Goal: Information Seeking & Learning: Learn about a topic

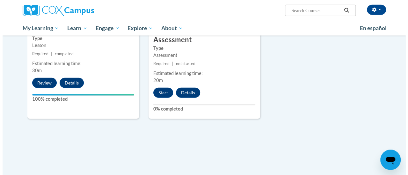
scroll to position [785, 0]
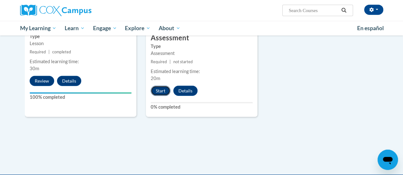
click at [163, 87] on button "Start" at bounding box center [161, 91] width 20 height 10
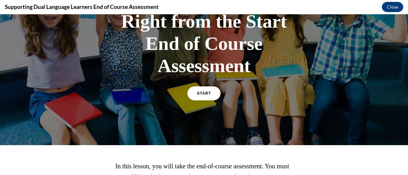
scroll to position [94, 0]
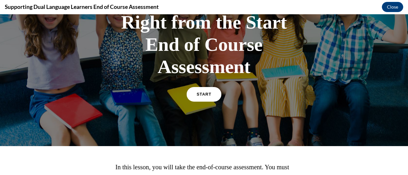
click at [202, 97] on link "START" at bounding box center [203, 94] width 35 height 15
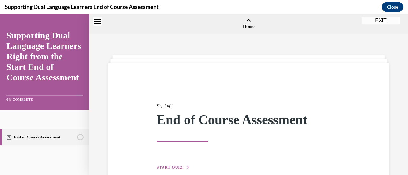
scroll to position [20, 0]
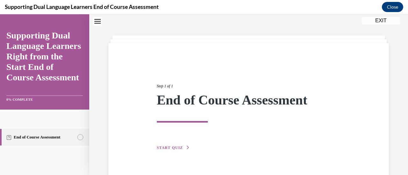
click at [178, 148] on span "START QUIZ" at bounding box center [170, 148] width 26 height 4
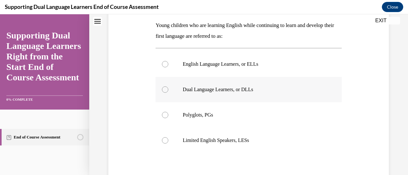
scroll to position [102, 0]
click at [227, 90] on p "Dual Language Learners, or DLLs" at bounding box center [253, 89] width 143 height 6
click at [168, 90] on input "Dual Language Learners, or DLLs" at bounding box center [165, 89] width 6 height 6
radio input "true"
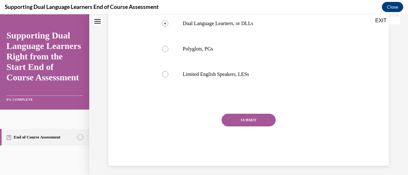
click at [248, 121] on button "SUBMIT" at bounding box center [248, 120] width 54 height 13
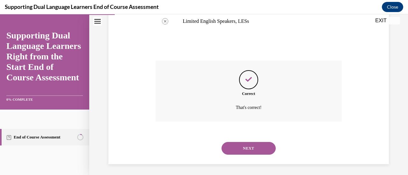
scroll to position [222, 0]
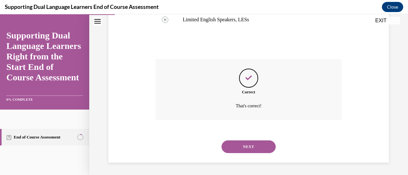
click at [239, 149] on button "NEXT" at bounding box center [248, 147] width 54 height 13
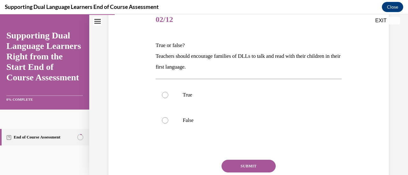
scroll to position [84, 0]
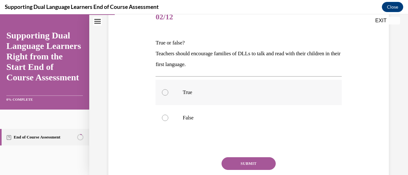
click at [197, 97] on label "True" at bounding box center [248, 92] width 186 height 25
click at [168, 96] on input "True" at bounding box center [165, 92] width 6 height 6
radio input "true"
drag, startPoint x: 242, startPoint y: 156, endPoint x: 238, endPoint y: 167, distance: 11.7
click at [238, 167] on div "Question 02/12 True or false? Teachers should encourage families of DLLs to tal…" at bounding box center [248, 107] width 186 height 205
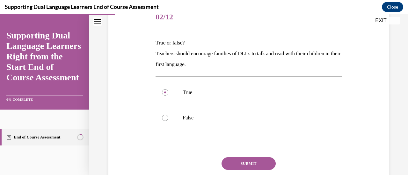
click at [238, 167] on button "SUBMIT" at bounding box center [248, 164] width 54 height 13
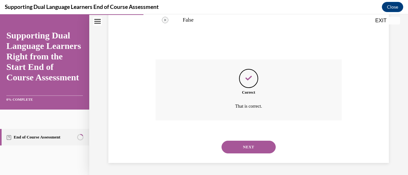
scroll to position [182, 0]
click at [231, 151] on button "NEXT" at bounding box center [248, 147] width 54 height 13
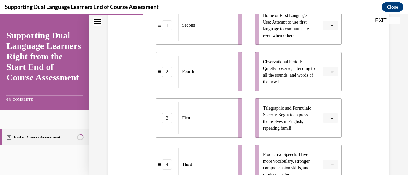
scroll to position [143, 0]
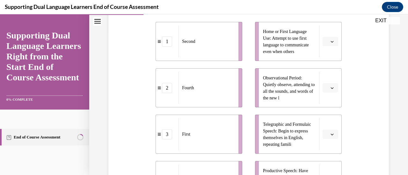
click at [330, 44] on span "button" at bounding box center [332, 41] width 4 height 4
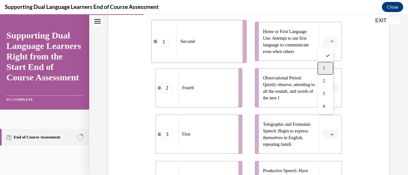
click at [323, 73] on div "1" at bounding box center [325, 68] width 16 height 13
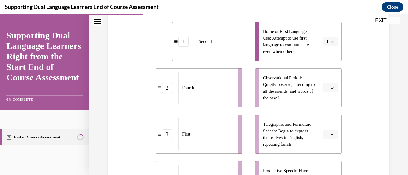
click at [326, 88] on span "Please select an option" at bounding box center [327, 88] width 2 height 6
click at [324, 121] on div "1" at bounding box center [325, 115] width 16 height 13
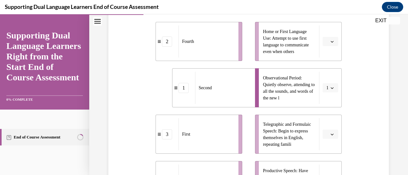
click at [323, 45] on button "button" at bounding box center [330, 42] width 16 height 10
click at [323, 75] on div "2" at bounding box center [325, 81] width 16 height 13
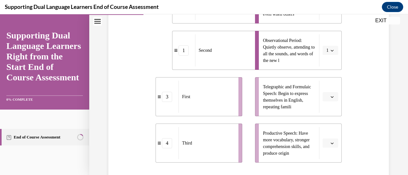
scroll to position [184, 0]
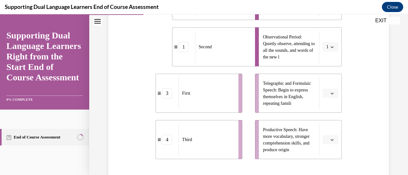
click at [327, 97] on button "button" at bounding box center [330, 94] width 16 height 10
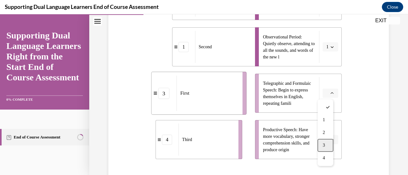
click at [324, 147] on span "3" at bounding box center [323, 145] width 2 height 5
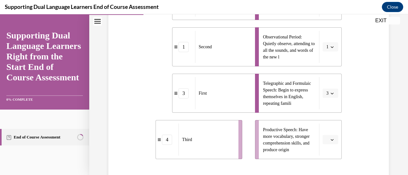
click at [324, 147] on li "Productive Speech: Have more vocabulary, stronger comprehension skills, and pro…" at bounding box center [298, 139] width 87 height 39
click at [323, 146] on li "Productive Speech: Have more vocabulary, stronger comprehension skills, and pro…" at bounding box center [298, 139] width 87 height 39
click at [326, 142] on span "Please select an option" at bounding box center [327, 140] width 2 height 6
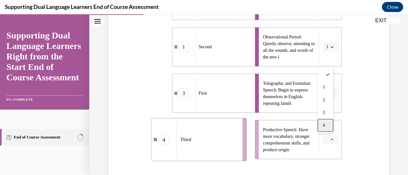
click at [322, 124] on span "4" at bounding box center [323, 125] width 2 height 5
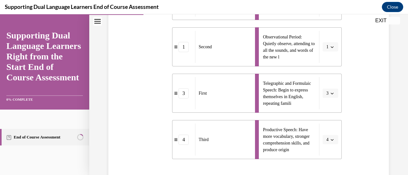
scroll to position [260, 0]
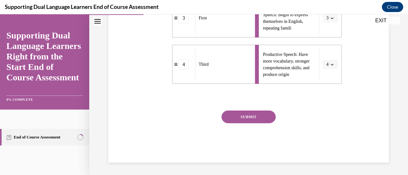
click at [258, 116] on button "SUBMIT" at bounding box center [248, 117] width 54 height 13
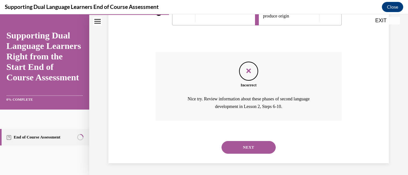
scroll to position [319, 0]
click at [239, 156] on div "NEXT" at bounding box center [248, 146] width 186 height 25
click at [230, 143] on button "NEXT" at bounding box center [248, 147] width 54 height 13
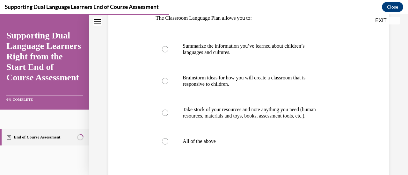
scroll to position [109, 0]
click at [216, 152] on label "All of the above" at bounding box center [248, 141] width 186 height 25
click at [168, 145] on input "All of the above" at bounding box center [165, 141] width 6 height 6
radio input "true"
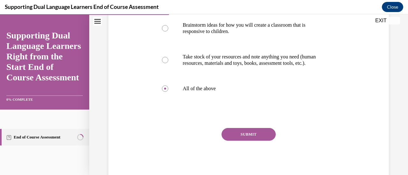
click at [234, 141] on button "SUBMIT" at bounding box center [248, 134] width 54 height 13
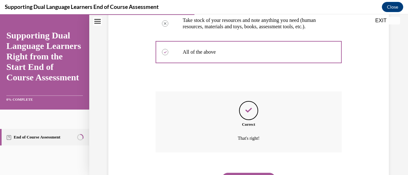
scroll to position [237, 0]
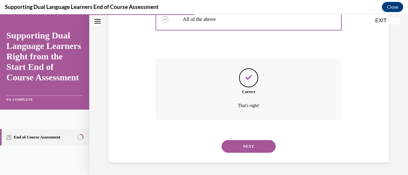
click at [234, 146] on button "NEXT" at bounding box center [248, 146] width 54 height 13
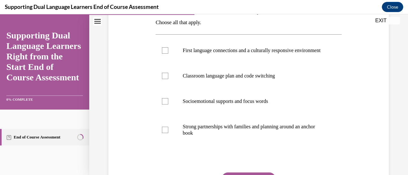
scroll to position [115, 0]
click at [234, 146] on label "Strong partnerships with families and planning around an anchor book" at bounding box center [248, 130] width 186 height 32
click at [168, 133] on input "Strong partnerships with families and planning around an anchor book" at bounding box center [165, 130] width 6 height 6
checkbox input "true"
click at [235, 105] on p "Socioemotional supports and focus words" at bounding box center [253, 101] width 143 height 6
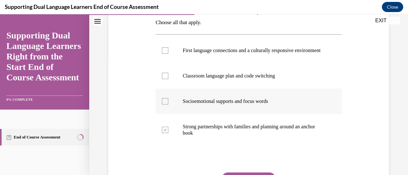
click at [168, 105] on input "Socioemotional supports and focus words" at bounding box center [165, 101] width 6 height 6
checkbox input "true"
click at [222, 54] on p "First language connections and a culturally responsive environment" at bounding box center [253, 50] width 143 height 6
click at [168, 54] on input "First language connections and a culturally responsive environment" at bounding box center [165, 50] width 6 height 6
checkbox input "true"
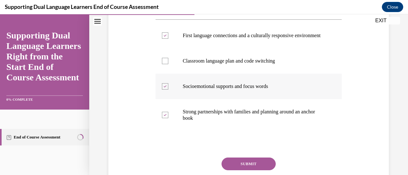
scroll to position [130, 0]
click at [232, 81] on label "Socioemotional supports and focus words" at bounding box center [248, 86] width 186 height 25
click at [168, 83] on input "Socioemotional supports and focus words" at bounding box center [165, 86] width 6 height 6
checkbox input "false"
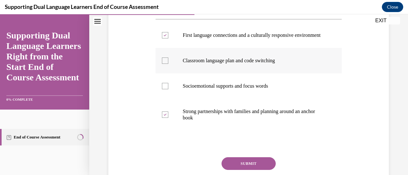
click at [227, 74] on label "Classroom language plan and code switching" at bounding box center [248, 60] width 186 height 25
click at [168, 64] on input "Classroom language plan and code switching" at bounding box center [165, 61] width 6 height 6
checkbox input "true"
click at [211, 89] on p "Socioemotional supports and focus words" at bounding box center [253, 86] width 143 height 6
click at [168, 89] on input "Socioemotional supports and focus words" at bounding box center [165, 86] width 6 height 6
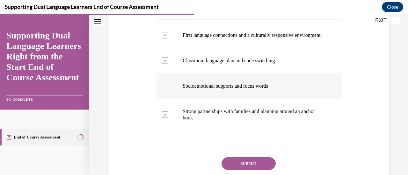
checkbox input "true"
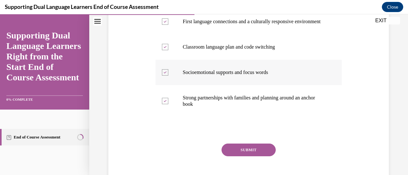
scroll to position [150, 0]
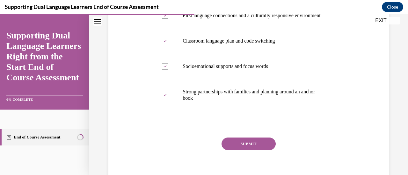
click at [249, 150] on button "SUBMIT" at bounding box center [248, 144] width 54 height 13
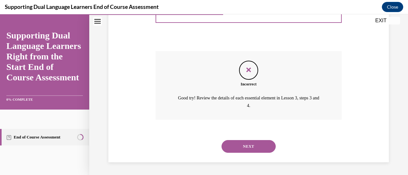
scroll to position [242, 0]
click at [241, 150] on button "NEXT" at bounding box center [248, 146] width 54 height 13
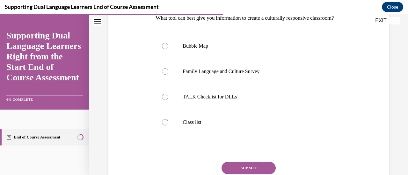
scroll to position [109, 0]
click at [219, 110] on label "TALK Checklist for DLLs" at bounding box center [248, 96] width 186 height 25
click at [168, 100] on input "TALK Checklist for DLLs" at bounding box center [165, 97] width 6 height 6
radio input "true"
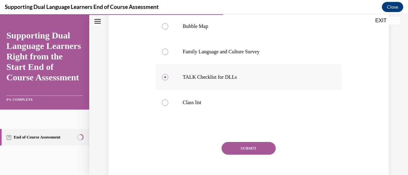
scroll to position [131, 0]
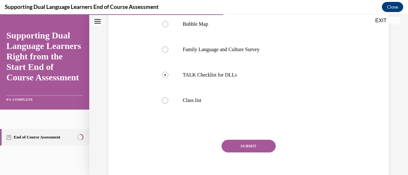
click at [239, 150] on div "Question 06/12 What tool can best give you information to create a culturally r…" at bounding box center [248, 75] width 186 height 234
click at [241, 153] on button "SUBMIT" at bounding box center [248, 146] width 54 height 13
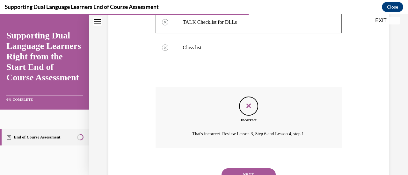
scroll to position [222, 0]
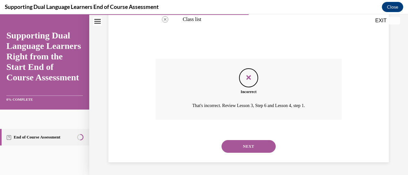
click at [241, 156] on div "NEXT" at bounding box center [248, 146] width 186 height 25
click at [232, 149] on button "NEXT" at bounding box center [248, 146] width 54 height 13
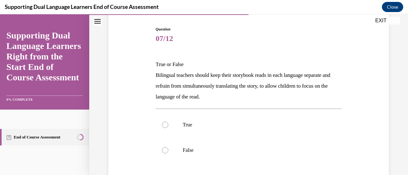
scroll to position [62, 0]
click at [232, 149] on p "False" at bounding box center [253, 150] width 143 height 6
click at [168, 149] on input "False" at bounding box center [165, 150] width 6 height 6
radio input "true"
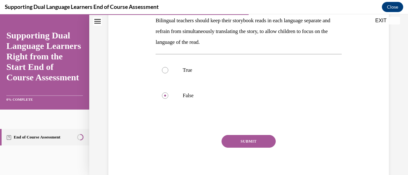
scroll to position [118, 0]
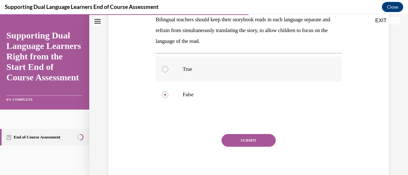
click at [206, 68] on p "True" at bounding box center [253, 69] width 143 height 6
click at [168, 68] on input "True" at bounding box center [165, 69] width 6 height 6
radio input "true"
click at [210, 83] on label "False" at bounding box center [248, 94] width 186 height 25
click at [168, 92] on input "False" at bounding box center [165, 95] width 6 height 6
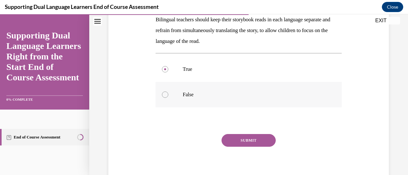
radio input "true"
click at [237, 140] on button "SUBMIT" at bounding box center [248, 140] width 54 height 13
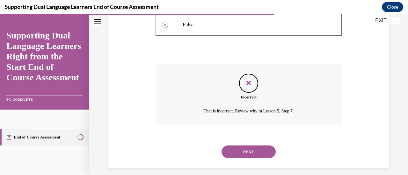
scroll to position [193, 0]
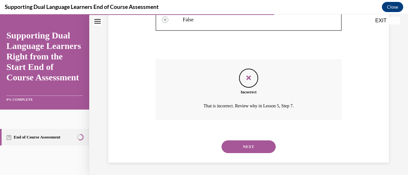
click at [237, 153] on button "NEXT" at bounding box center [248, 147] width 54 height 13
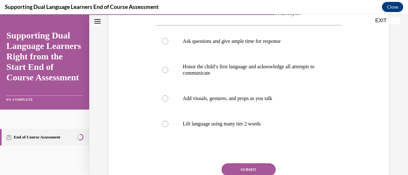
scroll to position [136, 0]
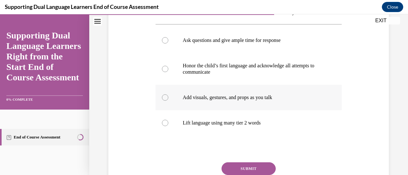
click at [230, 98] on p "Add visuals, gestures, and props as you talk" at bounding box center [253, 98] width 143 height 6
click at [168, 98] on input "Add visuals, gestures, and props as you talk" at bounding box center [165, 98] width 6 height 6
radio input "true"
click at [224, 80] on label "Honor the child’s first language and acknowledge all attempts to communicate" at bounding box center [248, 69] width 186 height 32
click at [168, 72] on input "Honor the child’s first language and acknowledge all attempts to communicate" at bounding box center [165, 69] width 6 height 6
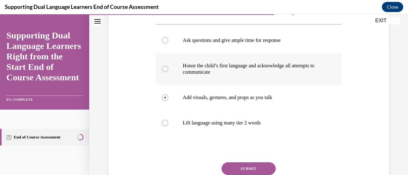
radio input "true"
click at [225, 92] on label "Add visuals, gestures, and props as you talk" at bounding box center [248, 97] width 186 height 25
click at [168, 95] on input "Add visuals, gestures, and props as you talk" at bounding box center [165, 98] width 6 height 6
radio input "true"
click at [239, 168] on button "SUBMIT" at bounding box center [248, 169] width 54 height 13
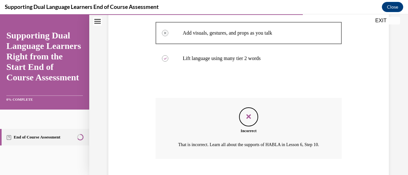
scroll to position [247, 0]
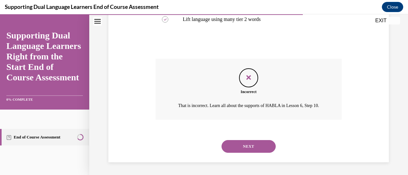
click at [235, 161] on div "SUBMIT NEXT" at bounding box center [248, 146] width 186 height 33
click at [228, 148] on button "NEXT" at bounding box center [248, 146] width 54 height 13
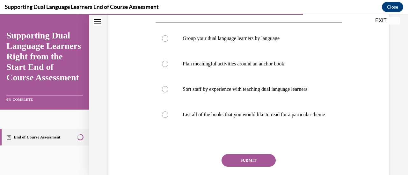
scroll to position [124, 0]
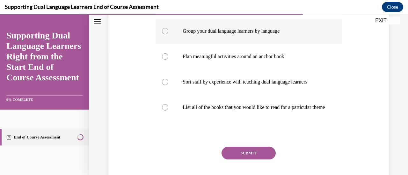
click at [235, 35] on label "Group your dual language learners by language" at bounding box center [248, 30] width 186 height 25
click at [168, 34] on input "Group your dual language learners by language" at bounding box center [165, 31] width 6 height 6
radio input "true"
click at [229, 56] on p "Plan meaningful activities around an anchor book" at bounding box center [253, 56] width 143 height 6
click at [168, 56] on input "Plan meaningful activities around an anchor book" at bounding box center [165, 56] width 6 height 6
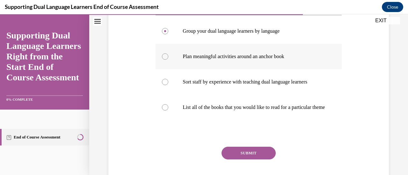
radio input "true"
click at [233, 71] on label "Sort staff by experience with teaching dual language learners" at bounding box center [248, 81] width 186 height 25
click at [168, 79] on input "Sort staff by experience with teaching dual language learners" at bounding box center [165, 82] width 6 height 6
radio input "true"
click at [239, 111] on p "List all of the books that you would like to read for a particular theme" at bounding box center [253, 107] width 143 height 6
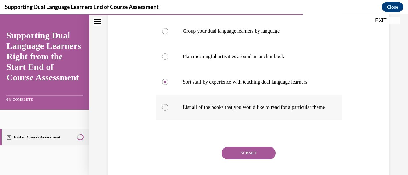
click at [168, 111] on input "List all of the books that you would like to read for a particular theme" at bounding box center [165, 107] width 6 height 6
radio input "true"
click at [220, 36] on label "Group your dual language learners by language" at bounding box center [248, 30] width 186 height 25
click at [168, 34] on input "Group your dual language learners by language" at bounding box center [165, 31] width 6 height 6
radio input "true"
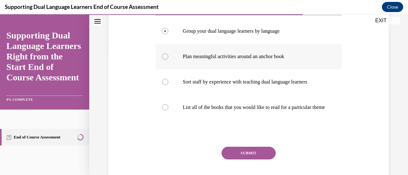
click at [220, 50] on label "Plan meaningful activities around an anchor book" at bounding box center [248, 56] width 186 height 25
click at [168, 53] on input "Plan meaningful activities around an anchor book" at bounding box center [165, 56] width 6 height 6
radio input "true"
click at [228, 156] on button "SUBMIT" at bounding box center [248, 153] width 54 height 13
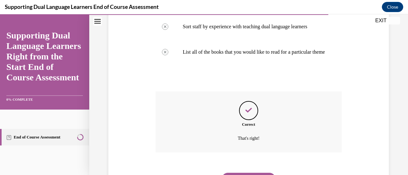
scroll to position [218, 0]
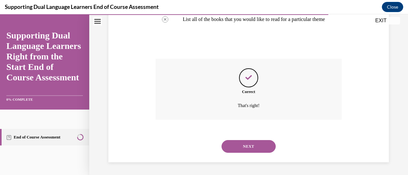
click at [228, 148] on button "NEXT" at bounding box center [248, 146] width 54 height 13
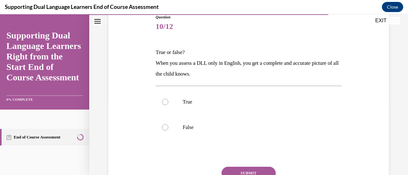
scroll to position [74, 0]
click at [207, 109] on label "True" at bounding box center [248, 101] width 186 height 25
click at [168, 105] on input "True" at bounding box center [165, 102] width 6 height 6
radio input "true"
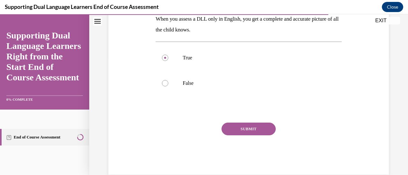
click at [241, 128] on button "SUBMIT" at bounding box center [248, 129] width 54 height 13
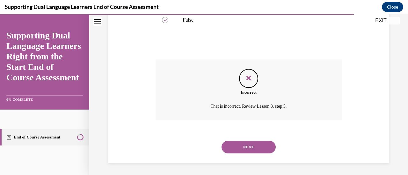
scroll to position [182, 0]
click at [237, 149] on button "NEXT" at bounding box center [248, 147] width 54 height 13
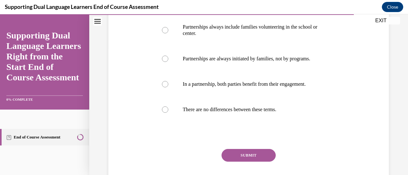
scroll to position [128, 0]
click at [221, 97] on label "In a partnership, both parties benefit from their engagement." at bounding box center [248, 83] width 186 height 25
click at [168, 87] on input "In a partnership, both parties benefit from their engagement." at bounding box center [165, 84] width 6 height 6
radio input "true"
click at [234, 162] on button "SUBMIT" at bounding box center [248, 155] width 54 height 13
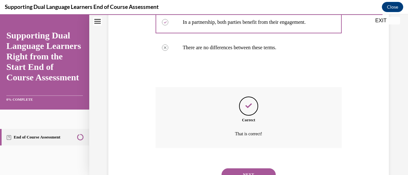
scroll to position [229, 0]
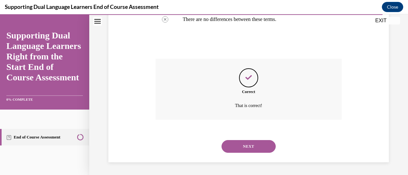
click at [229, 147] on button "NEXT" at bounding box center [248, 146] width 54 height 13
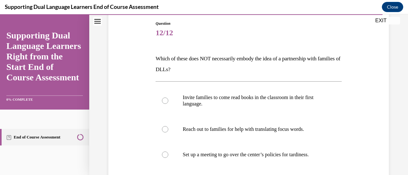
scroll to position [68, 0]
click at [208, 91] on label "Invite families to come read books in the classroom in their first language." at bounding box center [248, 101] width 186 height 32
click at [168, 97] on input "Invite families to come read books in the classroom in their first language." at bounding box center [165, 100] width 6 height 6
radio input "true"
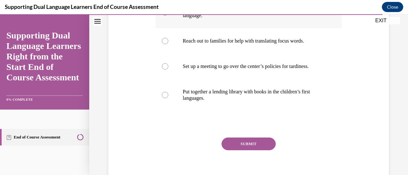
scroll to position [159, 0]
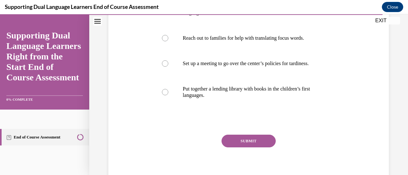
click at [257, 144] on button "SUBMIT" at bounding box center [248, 141] width 54 height 13
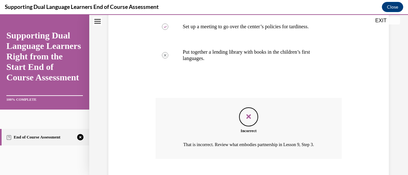
scroll to position [235, 0]
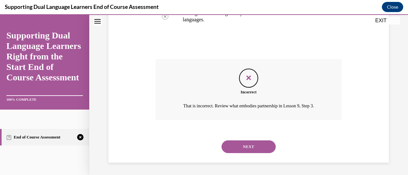
click at [252, 150] on button "NEXT" at bounding box center [248, 147] width 54 height 13
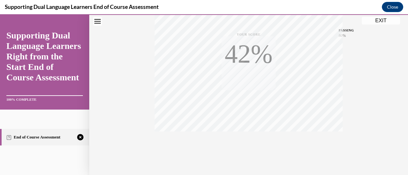
scroll to position [165, 0]
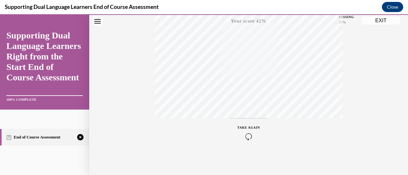
drag, startPoint x: 242, startPoint y: 129, endPoint x: 245, endPoint y: 137, distance: 8.5
click at [245, 137] on div "TAKE AGAIN" at bounding box center [248, 132] width 23 height 15
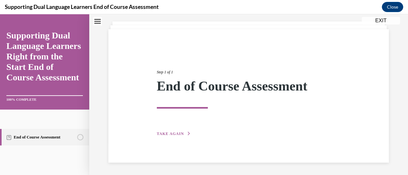
click at [245, 137] on div "Step 1 of 1 End of Course Assessment TAKE AGAIN" at bounding box center [248, 96] width 193 height 83
click at [172, 139] on div "Step 1 of 1 End of Course Assessment TAKE AGAIN" at bounding box center [248, 96] width 280 height 134
click at [172, 137] on div "Step 1 of 1 End of Course Assessment TAKE AGAIN" at bounding box center [248, 96] width 193 height 83
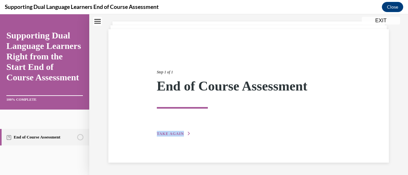
click at [170, 135] on span "TAKE AGAIN" at bounding box center [170, 134] width 27 height 4
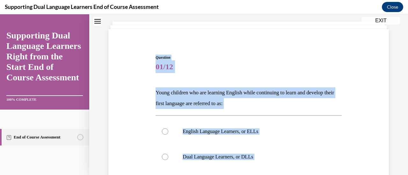
scroll to position [75, 0]
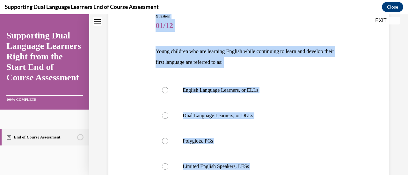
click at [135, 118] on div "Question 01/12 Young children who are learning English while continuing to lear…" at bounding box center [248, 126] width 283 height 264
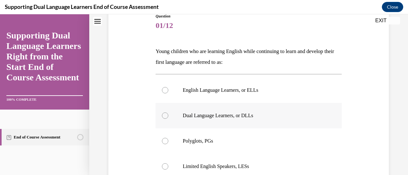
click at [171, 110] on label "Dual Language Learners, or DLLs" at bounding box center [248, 115] width 186 height 25
click at [168, 113] on input "Dual Language Learners, or DLLs" at bounding box center [165, 116] width 6 height 6
radio input "true"
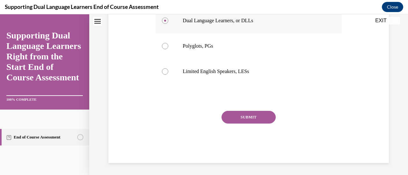
scroll to position [171, 0]
click at [251, 118] on button "SUBMIT" at bounding box center [248, 117] width 54 height 13
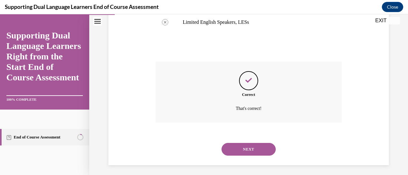
scroll to position [222, 0]
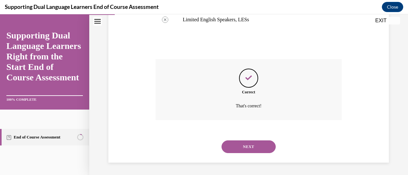
click at [244, 143] on button "NEXT" at bounding box center [248, 147] width 54 height 13
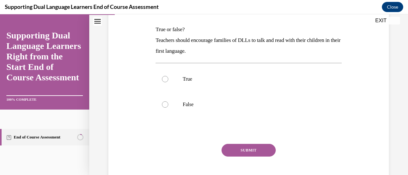
scroll to position [102, 0]
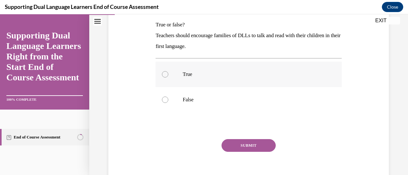
click at [193, 82] on label "True" at bounding box center [248, 74] width 186 height 25
click at [168, 78] on input "True" at bounding box center [165, 74] width 6 height 6
radio input "true"
click at [239, 141] on button "SUBMIT" at bounding box center [248, 145] width 54 height 13
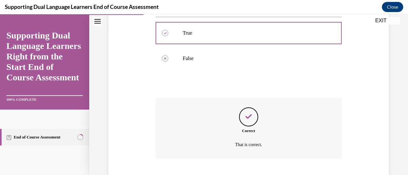
scroll to position [182, 0]
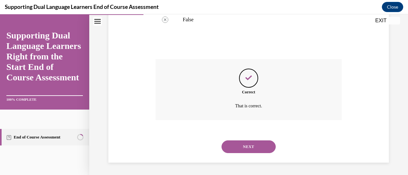
click at [235, 145] on button "NEXT" at bounding box center [248, 147] width 54 height 13
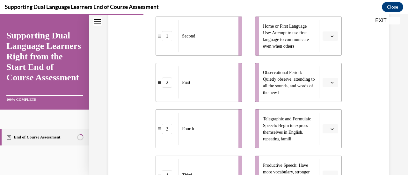
scroll to position [148, 0]
click at [330, 39] on button "button" at bounding box center [330, 37] width 16 height 10
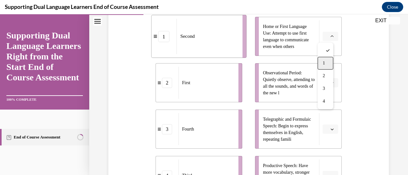
click at [326, 63] on div "1" at bounding box center [325, 63] width 16 height 13
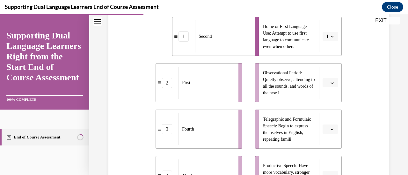
click at [331, 87] on button "button" at bounding box center [330, 83] width 16 height 10
click at [324, 121] on span "2" at bounding box center [323, 122] width 2 height 5
click at [330, 128] on icon "button" at bounding box center [331, 129] width 3 height 3
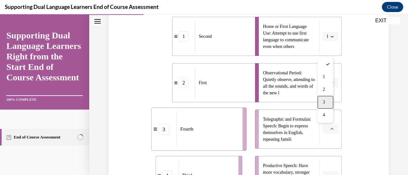
click at [324, 102] on span "3" at bounding box center [323, 102] width 2 height 5
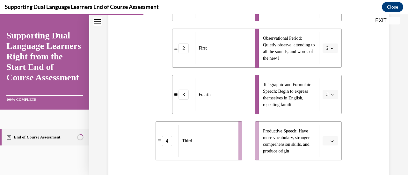
scroll to position [206, 0]
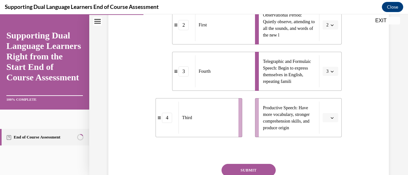
click at [330, 121] on button "button" at bounding box center [330, 118] width 16 height 10
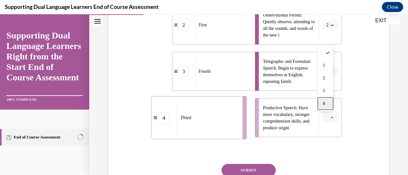
click at [323, 101] on div "4" at bounding box center [325, 103] width 16 height 13
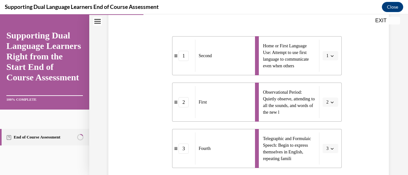
scroll to position [123, 0]
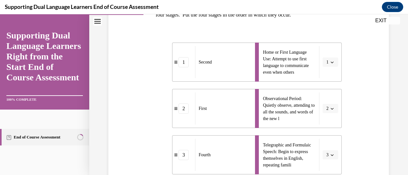
click at [326, 105] on button "2" at bounding box center [330, 109] width 16 height 10
click at [321, 54] on span "1" at bounding box center [322, 56] width 2 height 5
click at [330, 64] on span "button" at bounding box center [332, 62] width 4 height 4
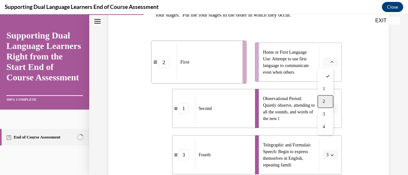
click at [329, 99] on div "2" at bounding box center [325, 102] width 16 height 13
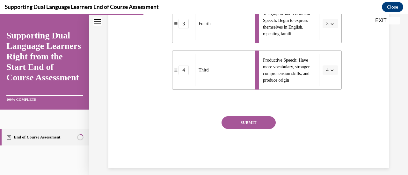
scroll to position [254, 0]
click at [263, 119] on button "SUBMIT" at bounding box center [248, 122] width 54 height 13
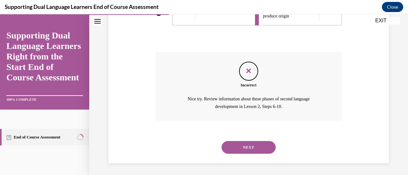
scroll to position [319, 0]
click at [238, 147] on button "NEXT" at bounding box center [248, 147] width 54 height 13
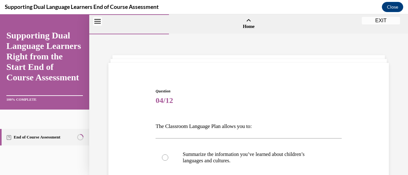
scroll to position [119, 0]
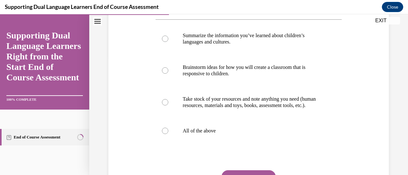
click at [238, 144] on label "All of the above" at bounding box center [248, 130] width 186 height 25
click at [168, 134] on input "All of the above" at bounding box center [165, 131] width 6 height 6
radio input "true"
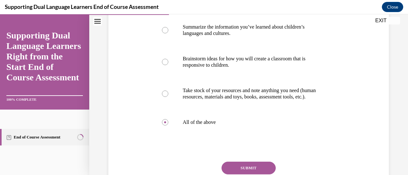
scroll to position [134, 0]
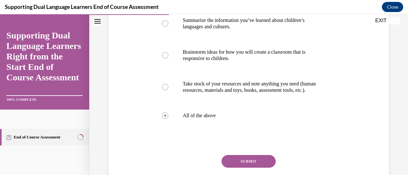
click at [239, 163] on button "SUBMIT" at bounding box center [248, 161] width 54 height 13
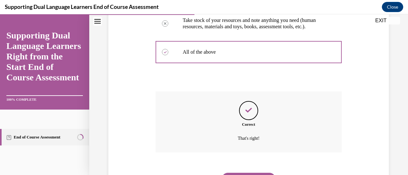
scroll to position [237, 0]
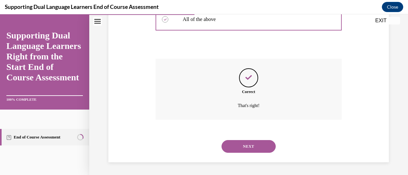
click at [233, 147] on button "NEXT" at bounding box center [248, 146] width 54 height 13
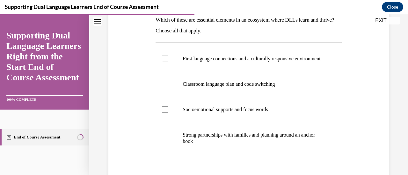
scroll to position [107, 0]
click at [233, 145] on p "Strong partnerships with families and planning around an anchor book" at bounding box center [253, 138] width 143 height 13
click at [168, 141] on input "Strong partnerships with families and planning around an anchor book" at bounding box center [165, 138] width 6 height 6
checkbox input "true"
click at [225, 120] on label "Socioemotional supports and focus words" at bounding box center [248, 109] width 186 height 25
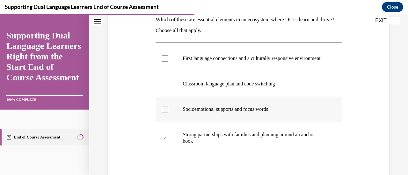
click at [168, 113] on input "Socioemotional supports and focus words" at bounding box center [165, 109] width 6 height 6
checkbox input "true"
click at [217, 87] on p "Classroom language plan and code switching" at bounding box center [253, 84] width 143 height 6
click at [168, 87] on input "Classroom language plan and code switching" at bounding box center [165, 84] width 6 height 6
checkbox input "true"
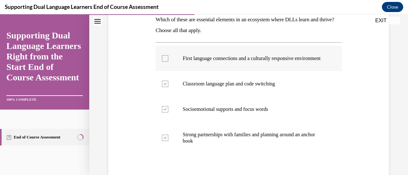
click at [205, 62] on p "First language connections and a culturally responsive environment" at bounding box center [253, 58] width 143 height 6
click at [168, 62] on input "First language connections and a culturally responsive environment" at bounding box center [165, 58] width 6 height 6
checkbox input "true"
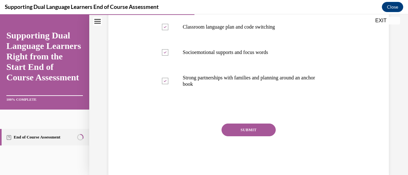
click at [246, 134] on button "SUBMIT" at bounding box center [248, 130] width 54 height 13
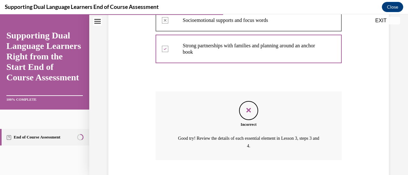
scroll to position [242, 0]
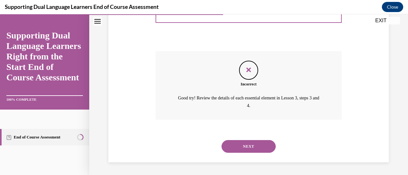
click at [246, 146] on button "NEXT" at bounding box center [248, 146] width 54 height 13
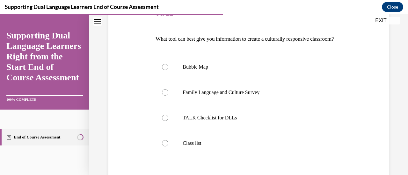
scroll to position [89, 0]
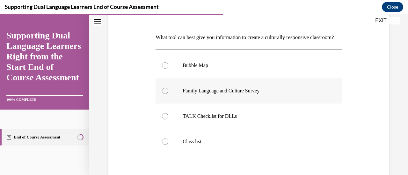
click at [238, 104] on label "Family Language and Culture Survey" at bounding box center [248, 90] width 186 height 25
click at [168, 94] on input "Family Language and Culture Survey" at bounding box center [165, 91] width 6 height 6
radio input "true"
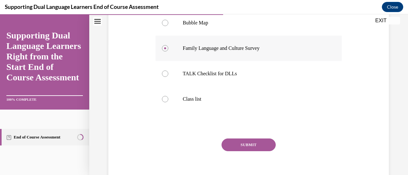
scroll to position [134, 0]
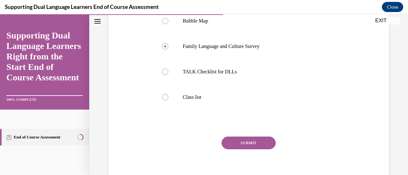
click at [238, 150] on button "SUBMIT" at bounding box center [248, 143] width 54 height 13
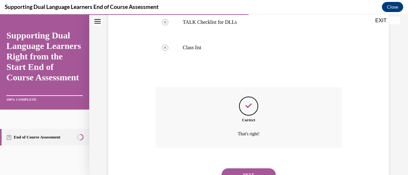
scroll to position [222, 0]
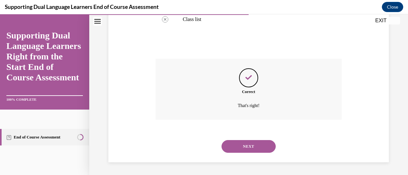
click at [238, 150] on button "NEXT" at bounding box center [248, 146] width 54 height 13
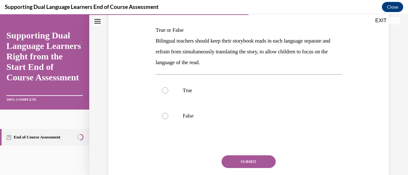
scroll to position [99, 0]
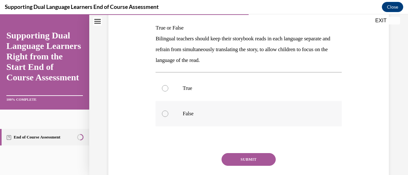
click at [215, 123] on label "False" at bounding box center [248, 113] width 186 height 25
click at [168, 117] on input "False" at bounding box center [165, 114] width 6 height 6
radio input "true"
click at [241, 157] on button "SUBMIT" at bounding box center [248, 159] width 54 height 13
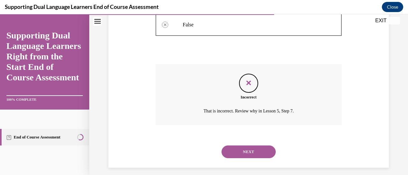
scroll to position [193, 0]
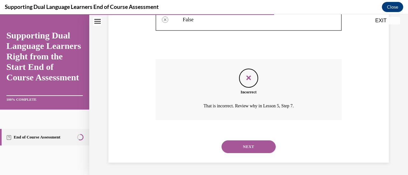
click at [232, 151] on button "NEXT" at bounding box center [248, 147] width 54 height 13
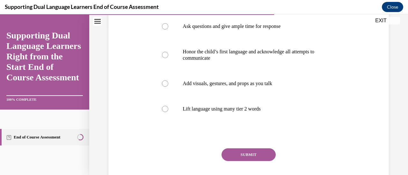
scroll to position [151, 0]
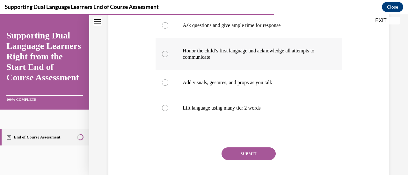
click at [202, 61] on label "Honor the child’s first language and acknowledge all attempts to communicate" at bounding box center [248, 54] width 186 height 32
click at [168, 57] on input "Honor the child’s first language and acknowledge all attempts to communicate" at bounding box center [165, 54] width 6 height 6
radio input "true"
click at [217, 87] on label "Add visuals, gestures, and props as you talk" at bounding box center [248, 82] width 186 height 25
click at [168, 86] on input "Add visuals, gestures, and props as you talk" at bounding box center [165, 83] width 6 height 6
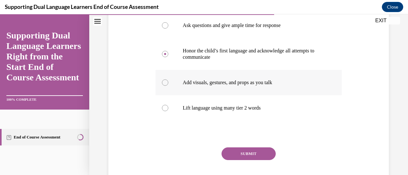
radio input "true"
click at [239, 150] on button "SUBMIT" at bounding box center [248, 154] width 54 height 13
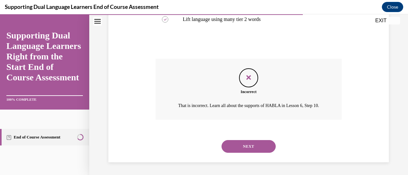
scroll to position [247, 0]
click at [238, 154] on div "NEXT" at bounding box center [248, 146] width 186 height 25
click at [234, 146] on button "NEXT" at bounding box center [248, 146] width 54 height 13
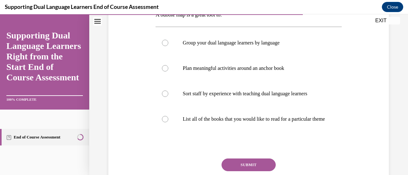
scroll to position [113, 0]
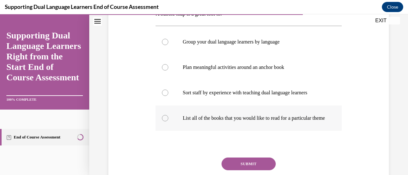
click at [240, 112] on label "List all of the books that you would like to read for a particular theme" at bounding box center [248, 118] width 186 height 25
click at [168, 115] on input "List all of the books that you would like to read for a particular theme" at bounding box center [165, 118] width 6 height 6
radio input "true"
click at [230, 70] on p "Plan meaningful activities around an anchor book" at bounding box center [253, 67] width 143 height 6
click at [168, 70] on input "Plan meaningful activities around an anchor book" at bounding box center [165, 67] width 6 height 6
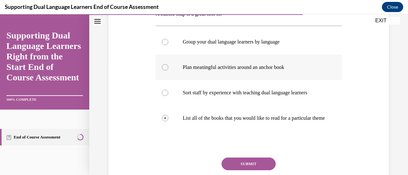
radio input "true"
click at [245, 170] on button "SUBMIT" at bounding box center [248, 164] width 54 height 13
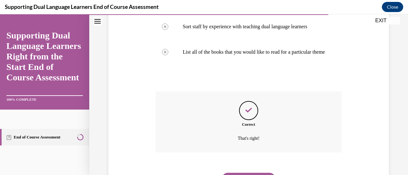
scroll to position [218, 0]
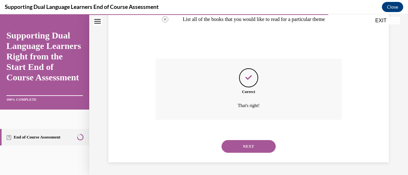
click at [238, 144] on button "NEXT" at bounding box center [248, 146] width 54 height 13
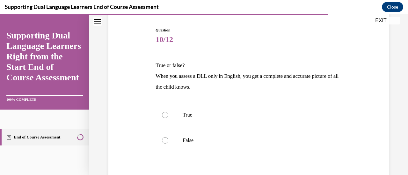
scroll to position [62, 0]
click at [238, 144] on label "False" at bounding box center [248, 139] width 186 height 25
click at [168, 143] on input "False" at bounding box center [165, 140] width 6 height 6
radio input "true"
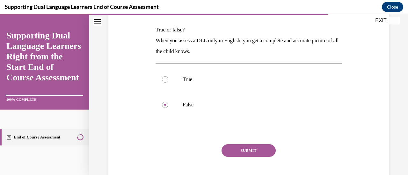
scroll to position [101, 0]
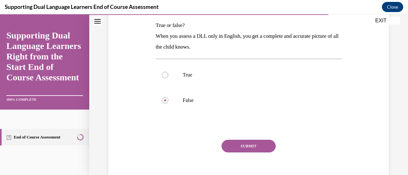
click at [245, 147] on button "SUBMIT" at bounding box center [248, 146] width 54 height 13
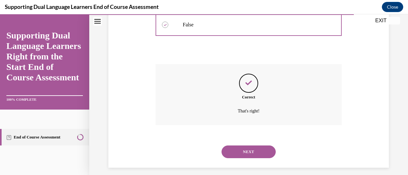
scroll to position [182, 0]
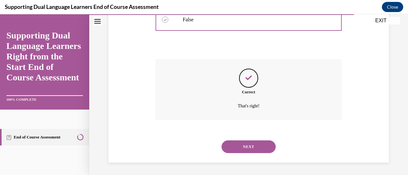
click at [245, 147] on button "NEXT" at bounding box center [248, 147] width 54 height 13
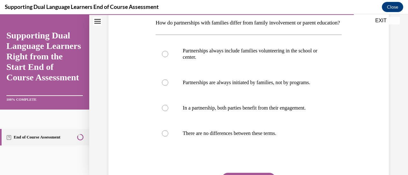
scroll to position [105, 0]
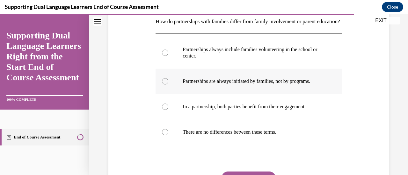
click at [232, 85] on p "Partnerships are always initiated by families, not by programs." at bounding box center [253, 81] width 143 height 6
click at [168, 85] on input "Partnerships are always initiated by families, not by programs." at bounding box center [165, 81] width 6 height 6
radio input "true"
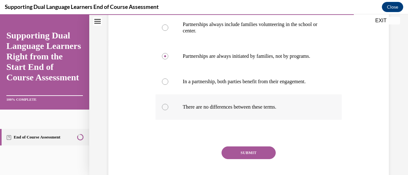
scroll to position [132, 0]
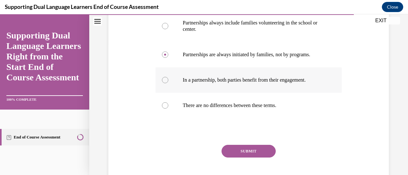
click at [250, 93] on label "In a partnership, both parties benefit from their engagement." at bounding box center [248, 79] width 186 height 25
click at [168, 83] on input "In a partnership, both parties benefit from their engagement." at bounding box center [165, 80] width 6 height 6
radio input "true"
click at [252, 158] on button "SUBMIT" at bounding box center [248, 151] width 54 height 13
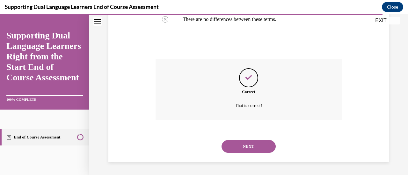
scroll to position [229, 0]
click at [243, 146] on button "NEXT" at bounding box center [248, 146] width 54 height 13
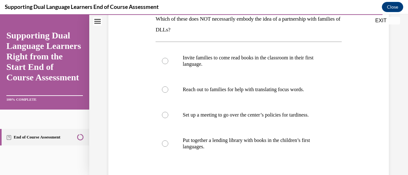
scroll to position [108, 0]
click at [236, 119] on label "Set up a meeting to go over the center’s policies for tardiness." at bounding box center [248, 114] width 186 height 25
click at [168, 118] on input "Set up a meeting to go over the center’s policies for tardiness." at bounding box center [165, 115] width 6 height 6
radio input "true"
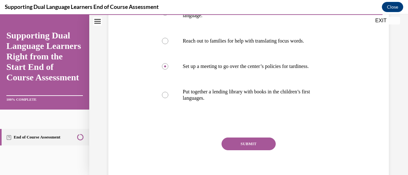
click at [244, 148] on button "SUBMIT" at bounding box center [248, 144] width 54 height 13
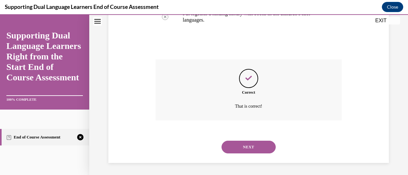
scroll to position [235, 0]
click at [244, 148] on button "NEXT" at bounding box center [248, 147] width 54 height 13
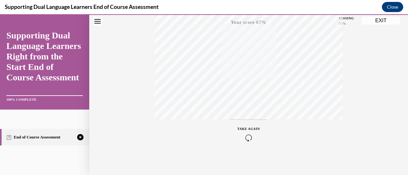
scroll to position [165, 0]
click at [244, 145] on button "TAKE AGAIN" at bounding box center [249, 132] width 38 height 29
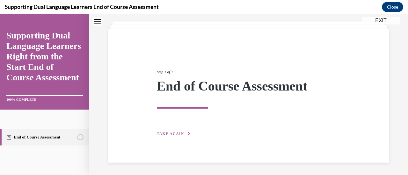
click at [152, 131] on div "Step 1 of 1 End of Course Assessment TAKE AGAIN" at bounding box center [248, 96] width 193 height 83
click at [172, 131] on div "Step 1 of 1 End of Course Assessment TAKE AGAIN" at bounding box center [248, 96] width 193 height 83
click at [172, 131] on button "TAKE AGAIN" at bounding box center [174, 134] width 34 height 6
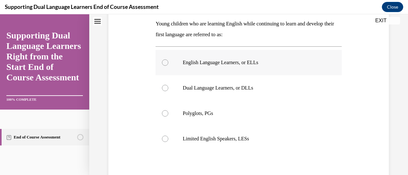
scroll to position [108, 0]
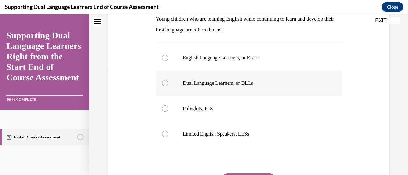
click at [198, 88] on label "Dual Language Learners, or DLLs" at bounding box center [248, 83] width 186 height 25
click at [168, 87] on input "Dual Language Learners, or DLLs" at bounding box center [165, 83] width 6 height 6
radio input "true"
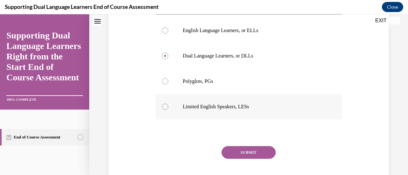
scroll to position [136, 0]
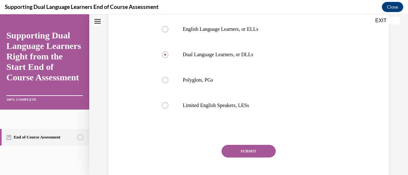
click at [245, 152] on button "SUBMIT" at bounding box center [248, 151] width 54 height 13
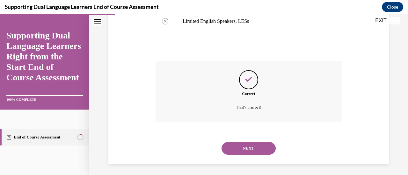
scroll to position [222, 0]
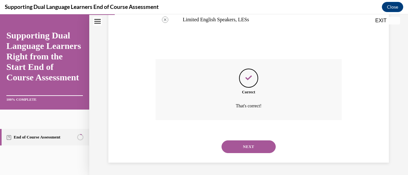
click at [245, 152] on button "NEXT" at bounding box center [248, 147] width 54 height 13
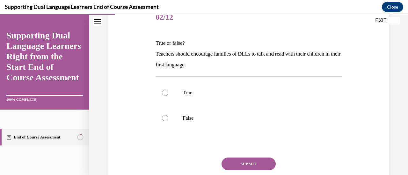
scroll to position [83, 0]
click at [201, 100] on label "True" at bounding box center [248, 93] width 186 height 25
click at [168, 97] on input "True" at bounding box center [165, 93] width 6 height 6
radio input "true"
click at [234, 161] on button "SUBMIT" at bounding box center [248, 165] width 54 height 13
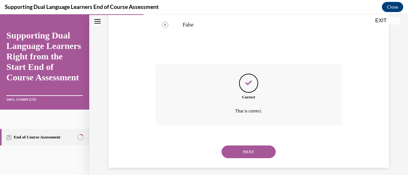
scroll to position [182, 0]
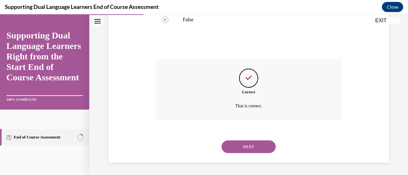
click at [234, 161] on div "SUBMIT NEXT" at bounding box center [248, 146] width 186 height 33
click at [228, 151] on button "NEXT" at bounding box center [248, 147] width 54 height 13
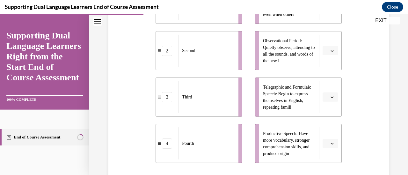
scroll to position [137, 0]
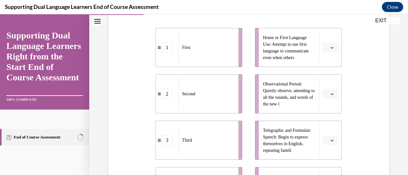
click at [330, 94] on icon "button" at bounding box center [331, 95] width 3 height 2
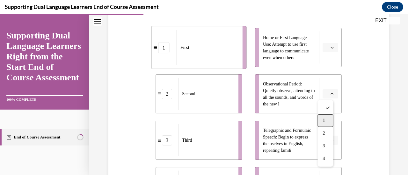
click at [327, 119] on div "1" at bounding box center [325, 121] width 16 height 13
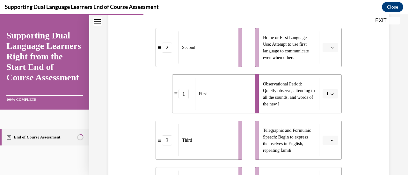
click at [271, 95] on span "Observational Period: Quietly observe, attending to all the sounds, and words o…" at bounding box center [289, 94] width 52 height 25
click at [327, 44] on button "button" at bounding box center [330, 48] width 16 height 10
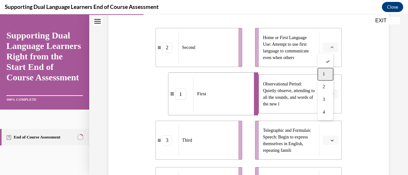
click at [329, 75] on div "1" at bounding box center [325, 74] width 16 height 13
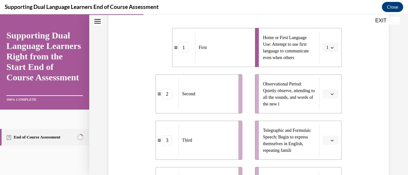
click at [330, 93] on icon "button" at bounding box center [331, 94] width 3 height 3
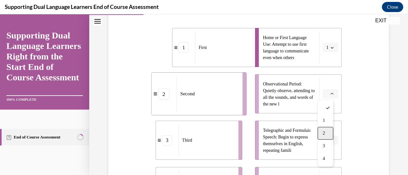
click at [326, 133] on div "2" at bounding box center [325, 133] width 16 height 13
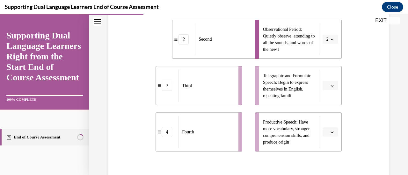
scroll to position [192, 0]
click at [330, 86] on icon "button" at bounding box center [331, 85] width 3 height 3
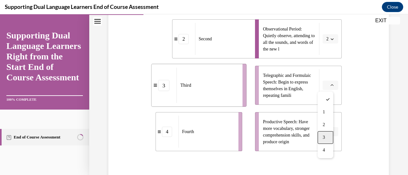
click at [327, 137] on div "3" at bounding box center [325, 137] width 16 height 13
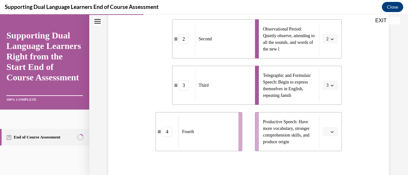
click at [326, 134] on button "button" at bounding box center [330, 132] width 16 height 10
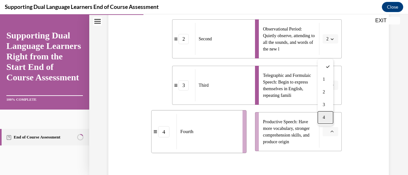
click at [323, 115] on span "4" at bounding box center [323, 117] width 2 height 5
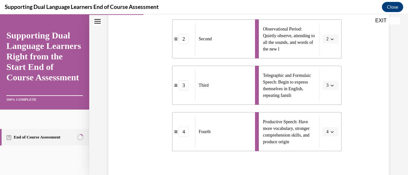
scroll to position [260, 0]
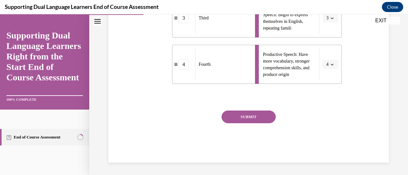
click at [273, 117] on div "SUBMIT" at bounding box center [248, 127] width 186 height 32
click at [255, 117] on button "SUBMIT" at bounding box center [248, 117] width 54 height 13
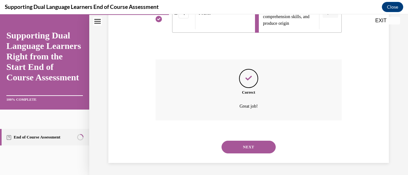
scroll to position [311, 0]
click at [241, 145] on button "NEXT" at bounding box center [248, 147] width 54 height 13
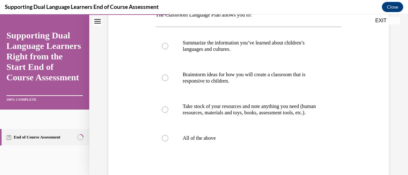
scroll to position [119, 0]
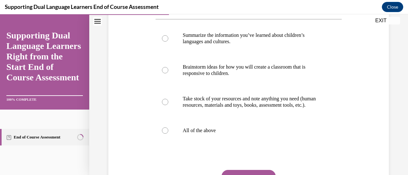
click at [241, 144] on label "All of the above" at bounding box center [248, 130] width 186 height 25
click at [168, 134] on input "All of the above" at bounding box center [165, 131] width 6 height 6
radio input "true"
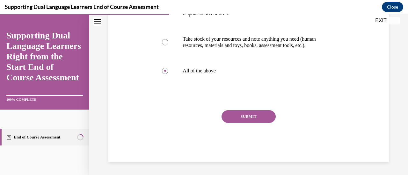
scroll to position [182, 0]
click at [236, 126] on div "SUBMIT" at bounding box center [248, 126] width 186 height 32
click at [233, 123] on button "SUBMIT" at bounding box center [248, 116] width 54 height 13
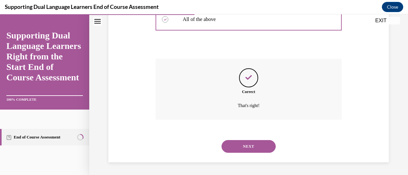
scroll to position [237, 0]
click at [239, 146] on button "NEXT" at bounding box center [248, 146] width 54 height 13
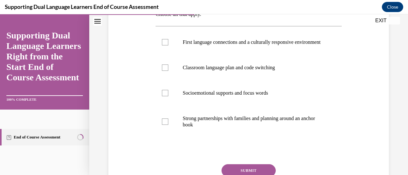
scroll to position [124, 0]
click at [198, 45] on p "First language connections and a culturally responsive environment" at bounding box center [253, 42] width 143 height 6
click at [168, 45] on input "First language connections and a culturally responsive environment" at bounding box center [165, 42] width 6 height 6
checkbox input "true"
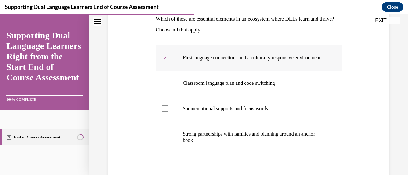
scroll to position [104, 0]
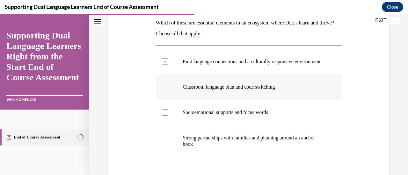
click at [235, 90] on p "Classroom language plan and code switching" at bounding box center [253, 87] width 143 height 6
click at [168, 90] on input "Classroom language plan and code switching" at bounding box center [165, 87] width 6 height 6
checkbox input "true"
click at [234, 109] on label "Socioemotional supports and focus words" at bounding box center [248, 112] width 186 height 25
click at [168, 110] on input "Socioemotional supports and focus words" at bounding box center [165, 113] width 6 height 6
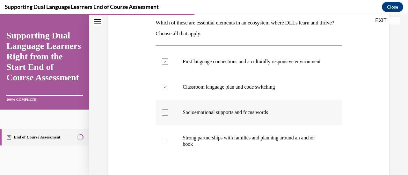
checkbox input "true"
click at [240, 147] on p "Strong partnerships with families and planning around an anchor book" at bounding box center [253, 141] width 143 height 13
click at [168, 145] on input "Strong partnerships with families and planning around an anchor book" at bounding box center [165, 141] width 6 height 6
checkbox input "true"
click at [229, 123] on label "Socioemotional supports and focus words" at bounding box center [248, 112] width 186 height 25
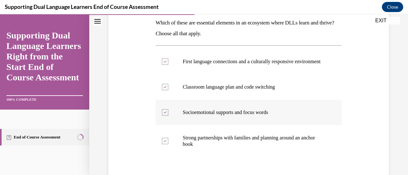
click at [168, 116] on input "Socioemotional supports and focus words" at bounding box center [165, 113] width 6 height 6
checkbox input "false"
click at [230, 145] on p "Strong partnerships with families and planning around an anchor book" at bounding box center [253, 141] width 143 height 13
click at [168, 145] on input "Strong partnerships with families and planning around an anchor book" at bounding box center [165, 141] width 6 height 6
click at [230, 145] on p "Strong partnerships with families and planning around an anchor book" at bounding box center [253, 141] width 143 height 13
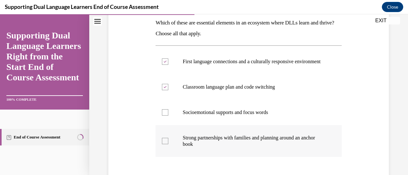
click at [168, 145] on input "Strong partnerships with families and planning around an anchor book" at bounding box center [165, 141] width 6 height 6
checkbox input "true"
click at [220, 125] on label "Socioemotional supports and focus words" at bounding box center [248, 112] width 186 height 25
click at [168, 116] on input "Socioemotional supports and focus words" at bounding box center [165, 113] width 6 height 6
checkbox input "true"
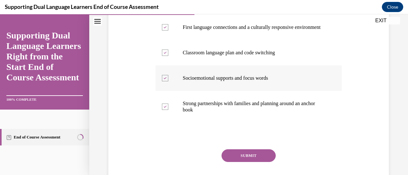
scroll to position [106, 0]
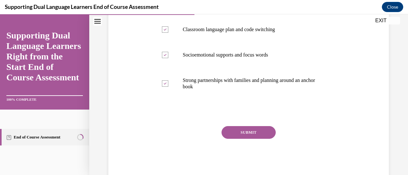
click at [240, 138] on button "SUBMIT" at bounding box center [248, 132] width 54 height 13
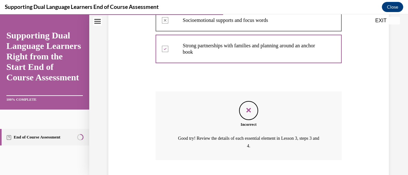
scroll to position [242, 0]
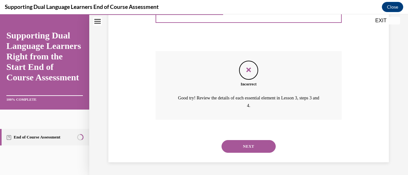
click at [241, 144] on button "NEXT" at bounding box center [248, 146] width 54 height 13
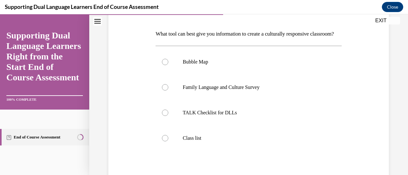
scroll to position [93, 0]
click at [223, 100] on label "Family Language and Culture Survey" at bounding box center [248, 86] width 186 height 25
click at [168, 90] on input "Family Language and Culture Survey" at bounding box center [165, 87] width 6 height 6
radio input "true"
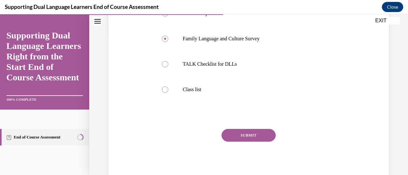
click at [259, 142] on button "SUBMIT" at bounding box center [248, 135] width 54 height 13
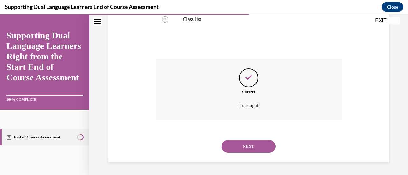
scroll to position [222, 0]
click at [252, 149] on button "NEXT" at bounding box center [248, 146] width 54 height 13
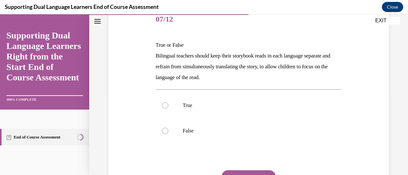
scroll to position [82, 0]
click at [238, 132] on p "False" at bounding box center [253, 131] width 143 height 6
click at [168, 132] on input "False" at bounding box center [165, 131] width 6 height 6
radio input "true"
click at [234, 174] on button "SUBMIT" at bounding box center [248, 176] width 54 height 13
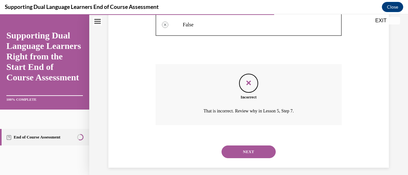
scroll to position [193, 0]
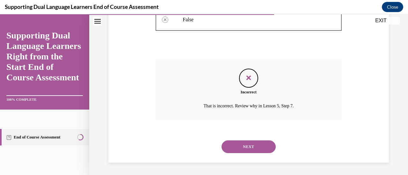
click at [238, 138] on div "NEXT" at bounding box center [248, 146] width 186 height 25
click at [235, 146] on button "NEXT" at bounding box center [248, 147] width 54 height 13
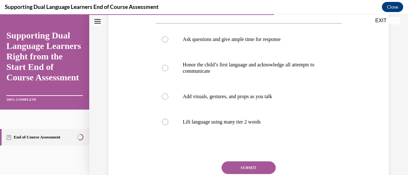
scroll to position [139, 0]
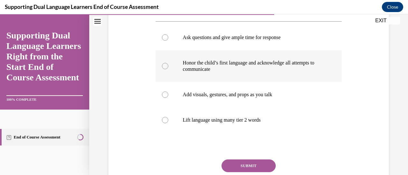
click at [218, 64] on p "Honor the child’s first language and acknowledge all attempts to communicate" at bounding box center [253, 66] width 143 height 13
click at [168, 64] on input "Honor the child’s first language and acknowledge all attempts to communicate" at bounding box center [165, 66] width 6 height 6
radio input "true"
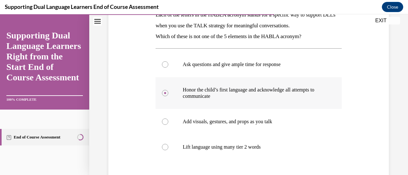
scroll to position [111, 0]
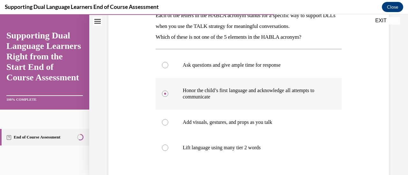
click at [229, 103] on label "Honor the child’s first language and acknowledge all attempts to communicate" at bounding box center [248, 94] width 186 height 32
click at [168, 97] on input "Honor the child’s first language and acknowledge all attempts to communicate" at bounding box center [165, 94] width 6 height 6
click at [225, 114] on label "Add visuals, gestures, and props as you talk" at bounding box center [248, 122] width 186 height 25
click at [168, 119] on input "Add visuals, gestures, and props as you talk" at bounding box center [165, 122] width 6 height 6
radio input "true"
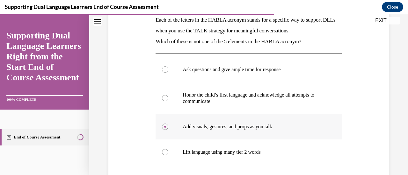
scroll to position [107, 0]
click at [250, 141] on label "Lift language using many tier 2 words" at bounding box center [248, 152] width 186 height 25
click at [168, 149] on input "Lift language using many tier 2 words" at bounding box center [165, 152] width 6 height 6
radio input "true"
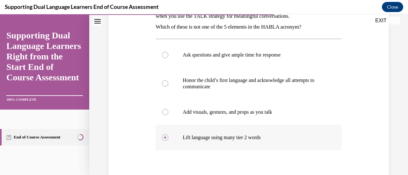
scroll to position [122, 0]
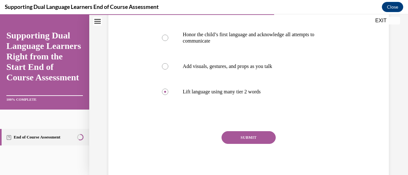
click at [243, 142] on button "SUBMIT" at bounding box center [248, 137] width 54 height 13
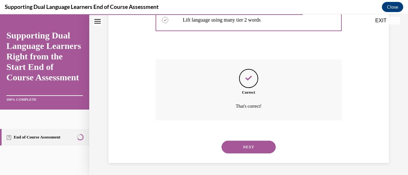
scroll to position [239, 0]
click at [242, 151] on button "NEXT" at bounding box center [248, 147] width 54 height 13
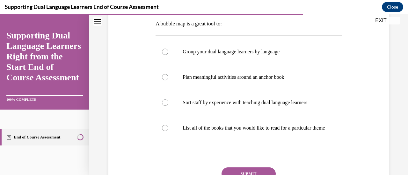
scroll to position [103, 0]
click at [203, 72] on label "Plan meaningful activities around an anchor book" at bounding box center [248, 76] width 186 height 25
click at [168, 74] on input "Plan meaningful activities around an anchor book" at bounding box center [165, 77] width 6 height 6
radio input "true"
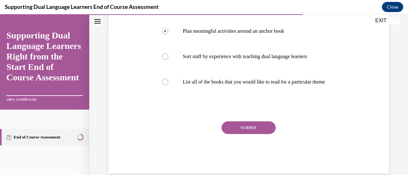
click at [235, 134] on button "SUBMIT" at bounding box center [248, 128] width 54 height 13
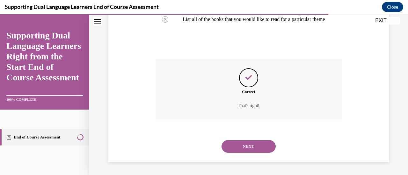
scroll to position [218, 0]
click at [239, 151] on button "NEXT" at bounding box center [248, 146] width 54 height 13
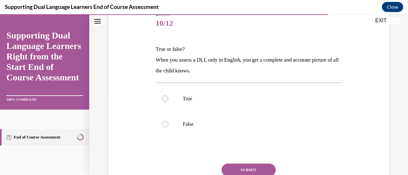
scroll to position [80, 0]
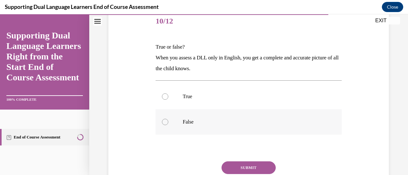
click at [208, 113] on label "False" at bounding box center [248, 122] width 186 height 25
click at [168, 119] on input "False" at bounding box center [165, 122] width 6 height 6
radio input "true"
click at [242, 162] on button "SUBMIT" at bounding box center [248, 168] width 54 height 13
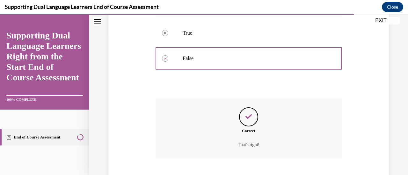
scroll to position [182, 0]
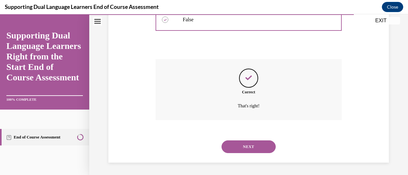
click at [233, 147] on button "NEXT" at bounding box center [248, 147] width 54 height 13
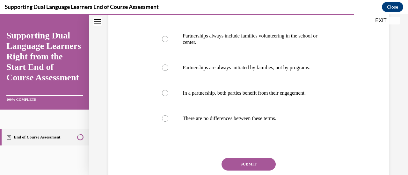
scroll to position [118, 0]
click at [230, 97] on p "In a partnership, both parties benefit from their engagement." at bounding box center [253, 93] width 143 height 6
click at [168, 97] on input "In a partnership, both parties benefit from their engagement." at bounding box center [165, 93] width 6 height 6
radio input "true"
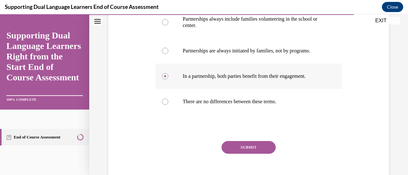
scroll to position [136, 0]
click at [241, 152] on button "SUBMIT" at bounding box center [248, 147] width 54 height 13
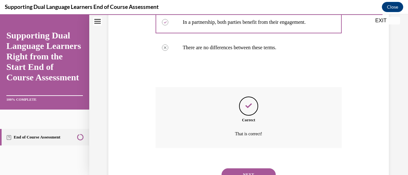
scroll to position [229, 0]
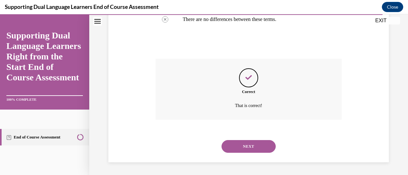
click at [241, 148] on button "NEXT" at bounding box center [248, 146] width 54 height 13
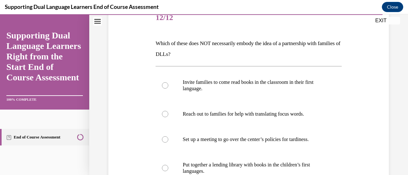
scroll to position [83, 0]
click at [241, 148] on label "Set up a meeting to go over the center’s policies for tardiness." at bounding box center [248, 139] width 186 height 25
click at [168, 143] on input "Set up a meeting to go over the center’s policies for tardiness." at bounding box center [165, 139] width 6 height 6
radio input "true"
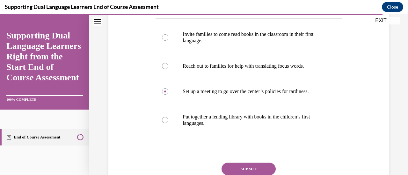
scroll to position [132, 0]
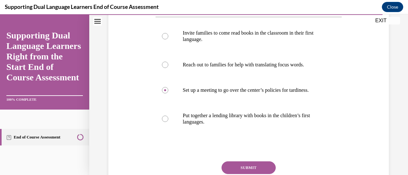
click at [240, 163] on button "SUBMIT" at bounding box center [248, 168] width 54 height 13
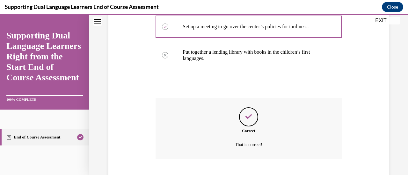
scroll to position [235, 0]
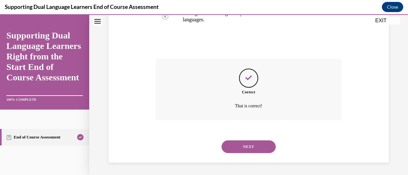
click at [235, 149] on button "NEXT" at bounding box center [248, 147] width 54 height 13
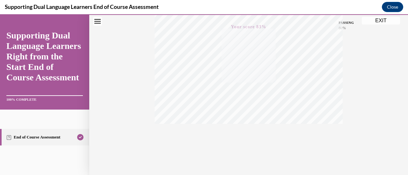
scroll to position [165, 0]
click at [371, 22] on button "EXIT" at bounding box center [380, 21] width 38 height 8
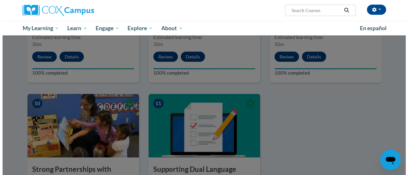
scroll to position [633, 0]
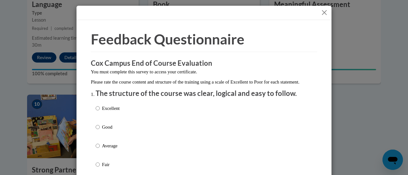
click at [105, 112] on p "Excellent" at bounding box center [111, 108] width 18 height 7
click at [100, 112] on input "Excellent" at bounding box center [98, 108] width 4 height 7
radio input "true"
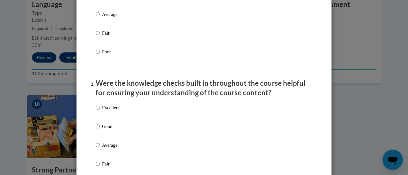
click at [105, 111] on p "Excellent" at bounding box center [111, 107] width 18 height 7
click at [100, 111] on input "Excellent" at bounding box center [98, 107] width 4 height 7
radio input "true"
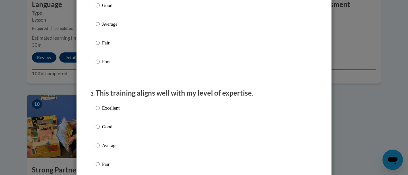
click at [105, 112] on p "Excellent" at bounding box center [111, 108] width 18 height 7
click at [100, 112] on input "Excellent" at bounding box center [98, 108] width 4 height 7
radio input "true"
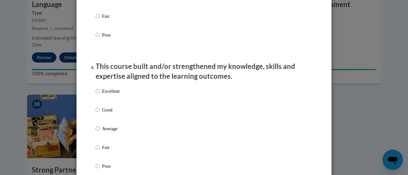
scroll to position [407, 0]
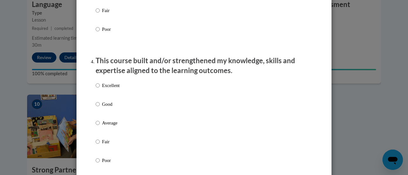
click at [101, 97] on label "Excellent" at bounding box center [108, 90] width 24 height 17
click at [100, 89] on input "Excellent" at bounding box center [98, 85] width 4 height 7
radio input "true"
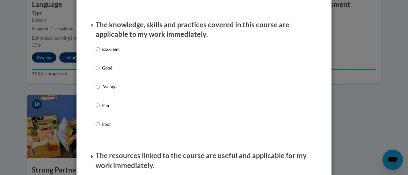
scroll to position [581, 0]
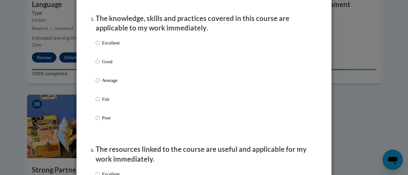
click at [105, 46] on p "Excellent" at bounding box center [111, 42] width 18 height 7
click at [100, 46] on input "Excellent" at bounding box center [98, 42] width 4 height 7
radio input "true"
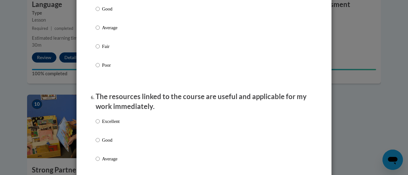
scroll to position [637, 0]
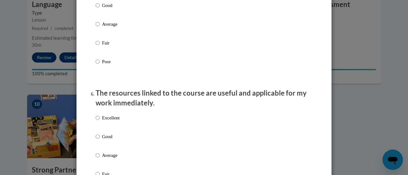
click at [104, 122] on p "Excellent" at bounding box center [111, 118] width 18 height 7
click at [100, 122] on input "Excellent" at bounding box center [98, 118] width 4 height 7
radio input "true"
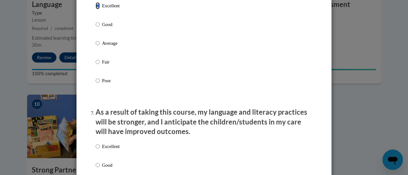
scroll to position [750, 0]
click at [105, 150] on p "Excellent" at bounding box center [111, 146] width 18 height 7
click at [100, 150] on input "Excellent" at bounding box center [98, 146] width 4 height 7
radio input "true"
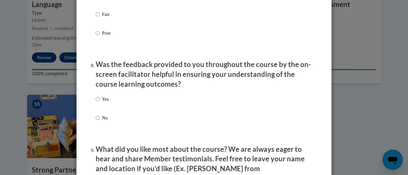
scroll to position [939, 0]
click at [102, 103] on p "Yes" at bounding box center [105, 99] width 7 height 7
click at [100, 103] on input "Yes" at bounding box center [98, 99] width 4 height 7
radio input "true"
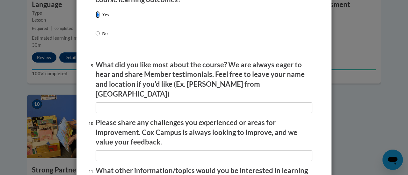
scroll to position [1148, 0]
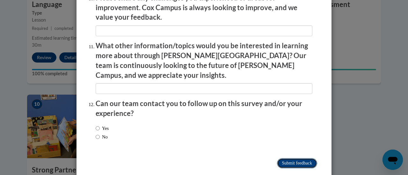
click at [280, 159] on input "Submit feedback" at bounding box center [297, 164] width 40 height 10
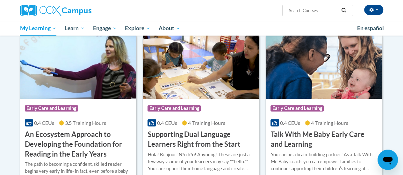
scroll to position [117, 0]
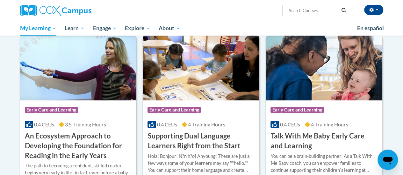
click at [167, 93] on img at bounding box center [201, 68] width 117 height 65
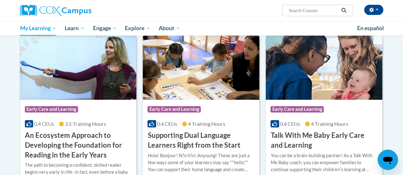
scroll to position [118, 0]
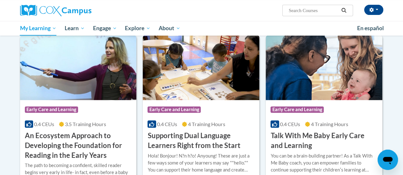
click at [173, 87] on img at bounding box center [201, 67] width 117 height 65
